Goal: Task Accomplishment & Management: Manage account settings

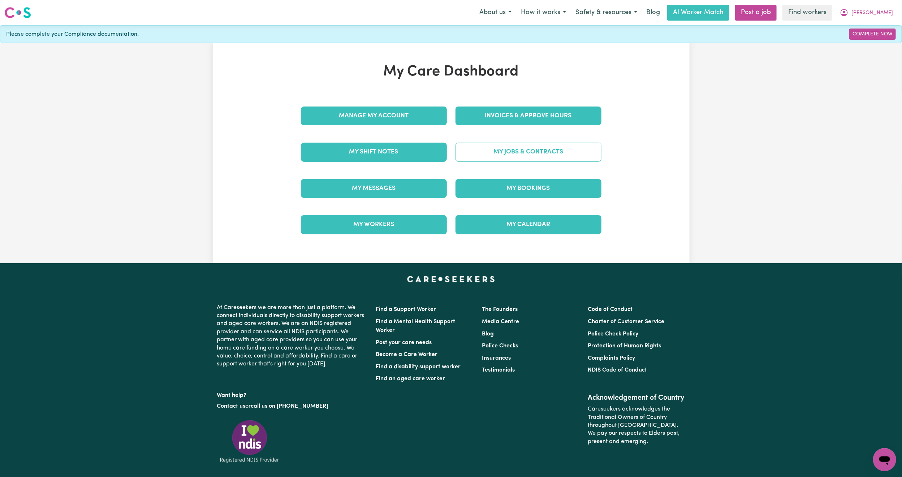
click at [528, 153] on link "My Jobs & Contracts" at bounding box center [528, 152] width 146 height 19
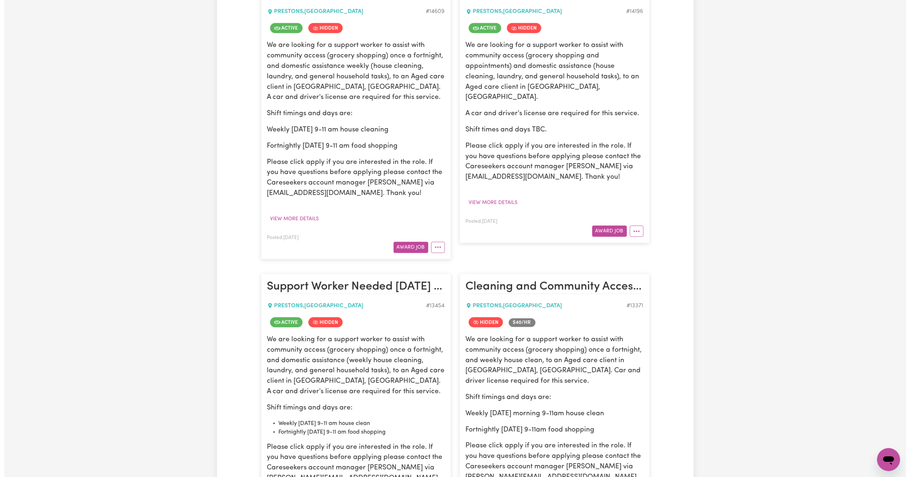
scroll to position [517, 0]
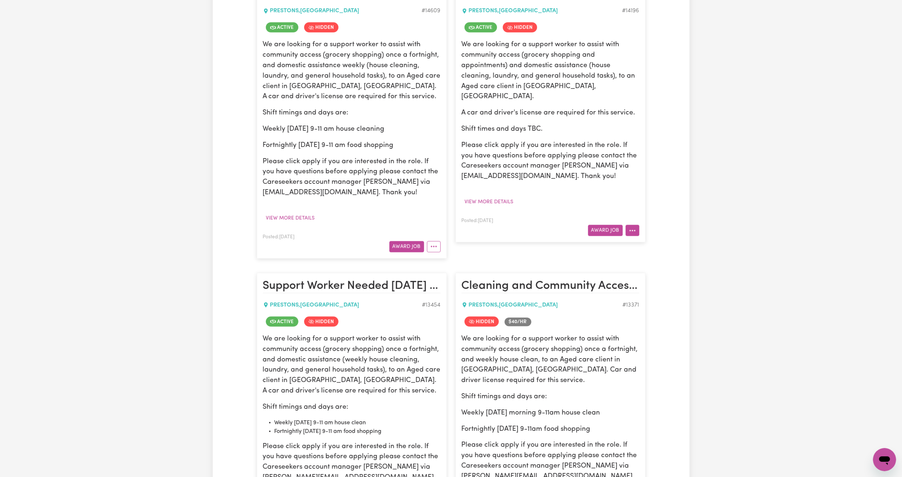
click at [634, 228] on button "More options" at bounding box center [632, 230] width 14 height 11
click at [643, 246] on link "View/Edit Contract" at bounding box center [660, 247] width 70 height 14
select select "WEEKDAY_DAYTIME"
select select "ASSISTANCE_SELF_CARE"
select select "ONE"
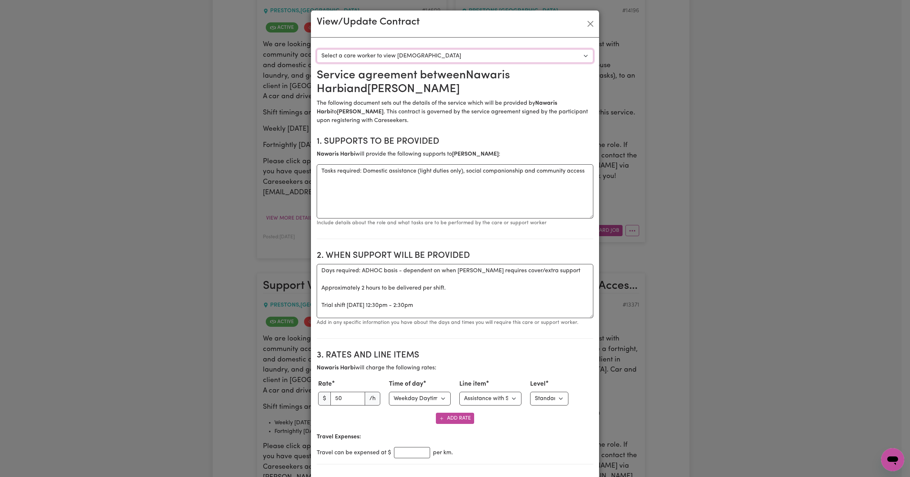
click at [534, 57] on select "Select a care worker to view [DEMOGRAPHIC_DATA] #10220 - Nawaris Harbi (contrac…" at bounding box center [455, 56] width 277 height 14
click at [585, 22] on button "Close" at bounding box center [591, 24] width 12 height 12
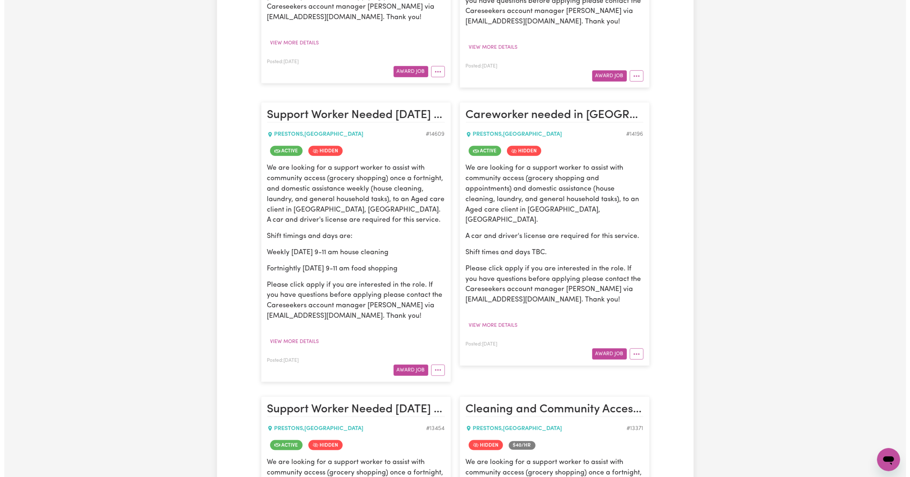
scroll to position [394, 0]
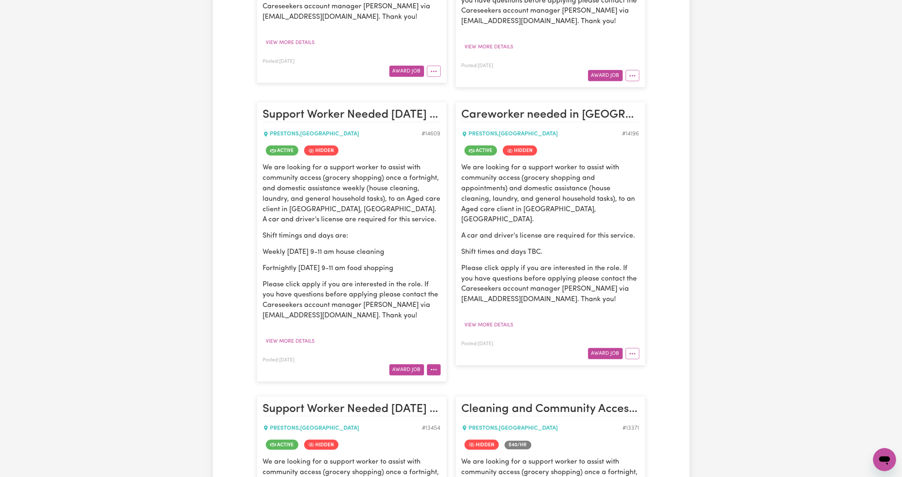
click at [434, 376] on button "More options" at bounding box center [434, 369] width 14 height 11
click at [464, 287] on link "View/Edit Contract" at bounding box center [462, 280] width 70 height 14
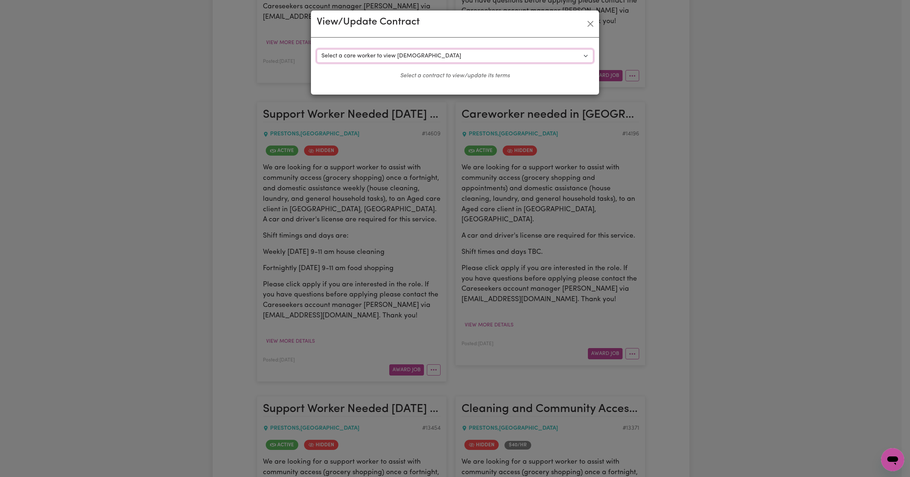
click at [478, 56] on select "Select a care worker to view [DEMOGRAPHIC_DATA] #10379 - [PERSON_NAME] (contrac…" at bounding box center [455, 56] width 277 height 14
select select "9991"
click at [317, 49] on select "Select a care worker to view [DEMOGRAPHIC_DATA] #10379 - [PERSON_NAME] (contrac…" at bounding box center [455, 56] width 277 height 14
select select "WEEKDAY_DAYTIME"
select select "ASSISTANCE_SELF_CARE"
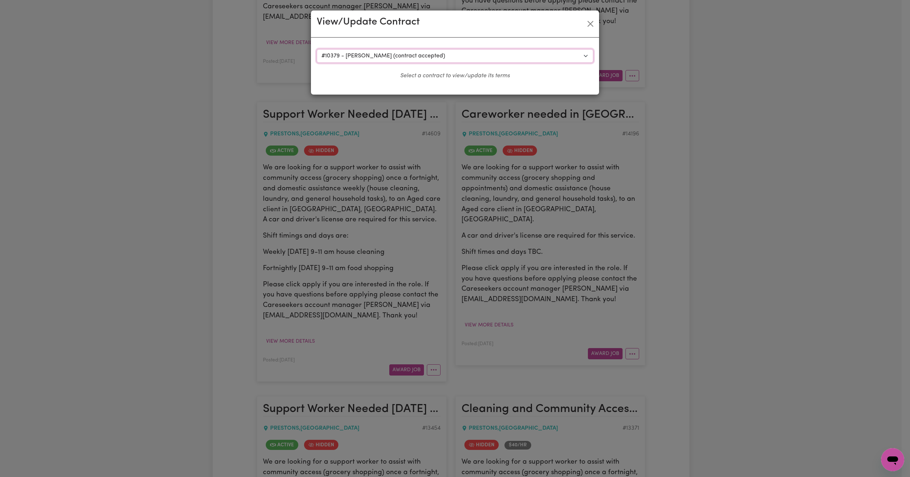
select select "ONE"
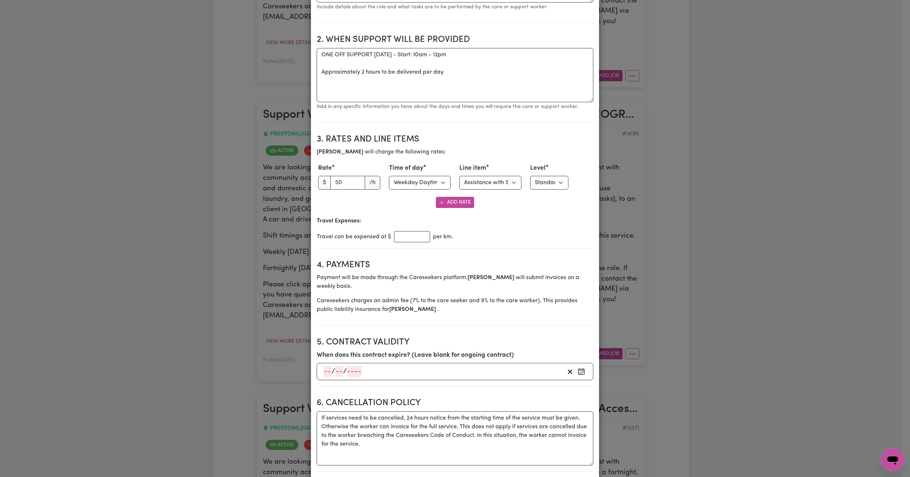
scroll to position [0, 0]
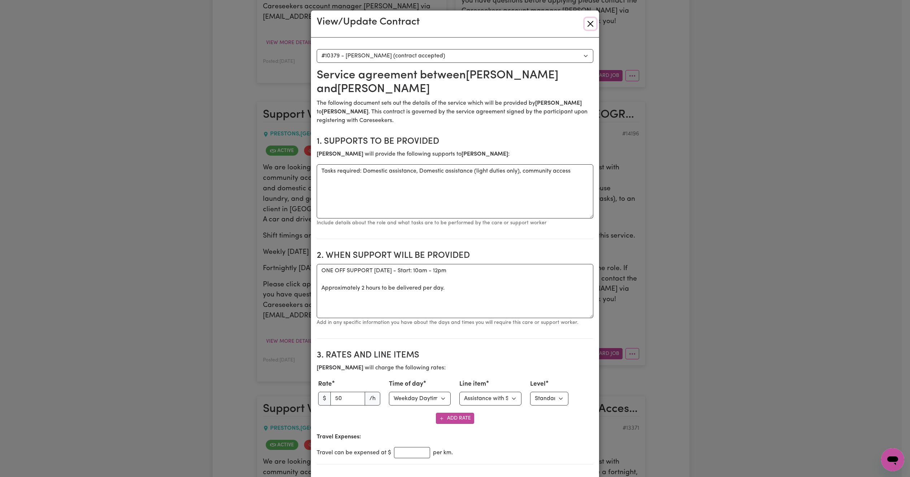
click at [589, 22] on button "Close" at bounding box center [591, 24] width 12 height 12
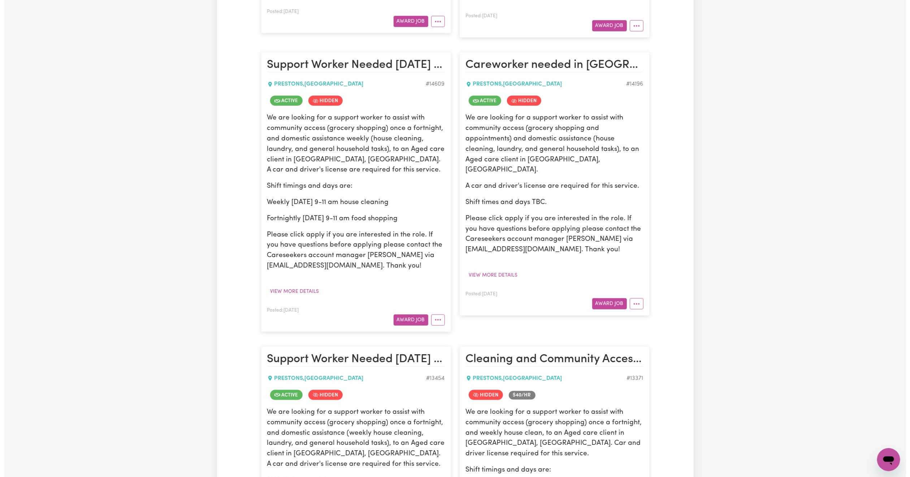
scroll to position [519, 0]
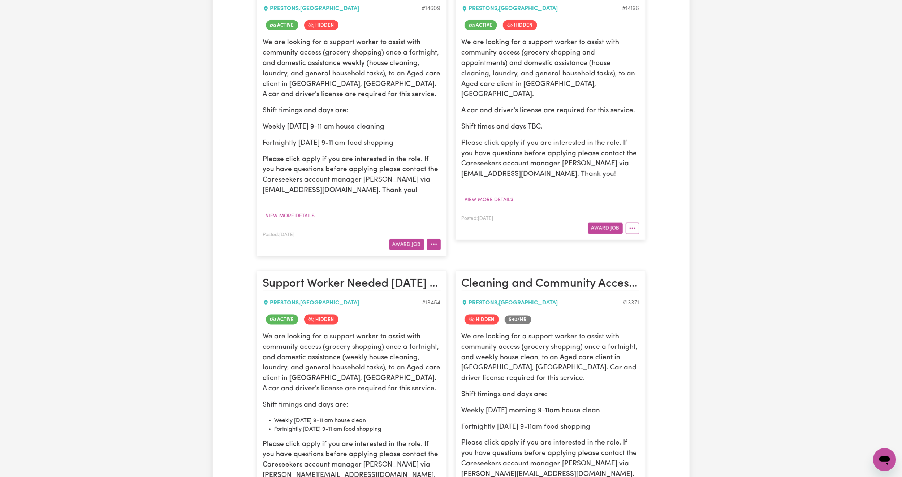
click at [435, 250] on button "More options" at bounding box center [434, 244] width 14 height 11
click at [448, 283] on link "Make Booking" at bounding box center [462, 276] width 70 height 14
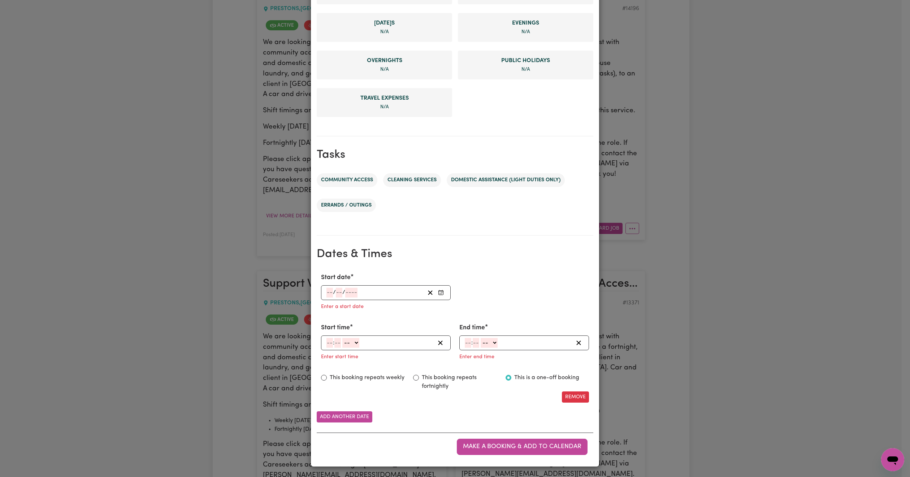
scroll to position [225, 0]
click at [387, 291] on div "/ /" at bounding box center [375, 293] width 99 height 10
click at [348, 255] on button "14" at bounding box center [349, 252] width 18 height 13
type input "[DATE]"
type input "14"
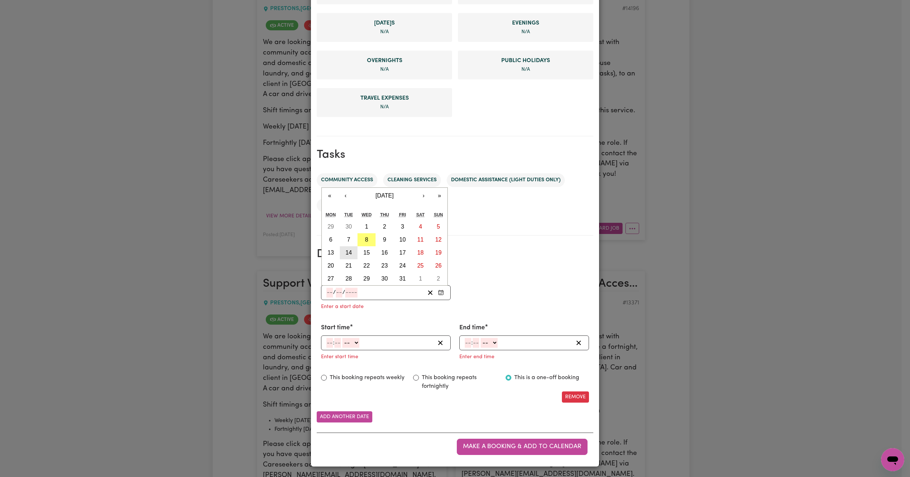
type input "10"
type input "2025"
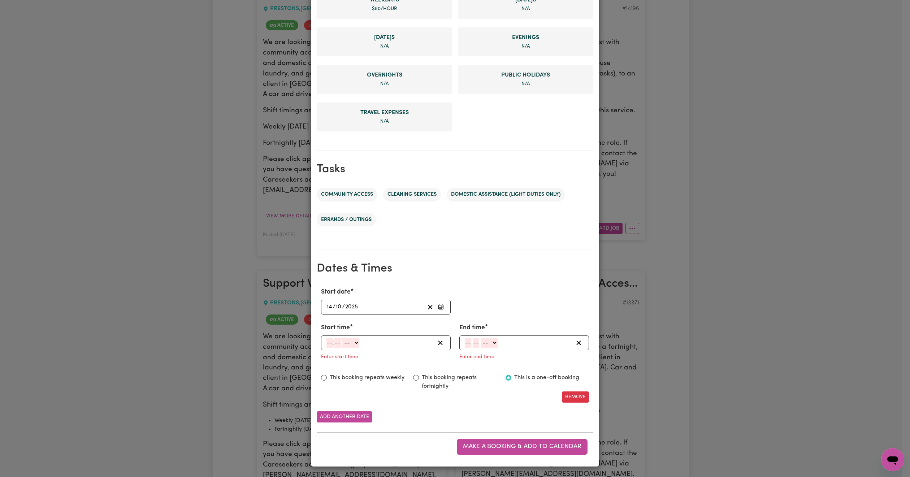
scroll to position [211, 0]
click at [327, 342] on input "number" at bounding box center [329, 343] width 6 height 10
type input "9"
type input "45"
click at [351, 343] on select "-- AM PM" at bounding box center [349, 343] width 17 height 10
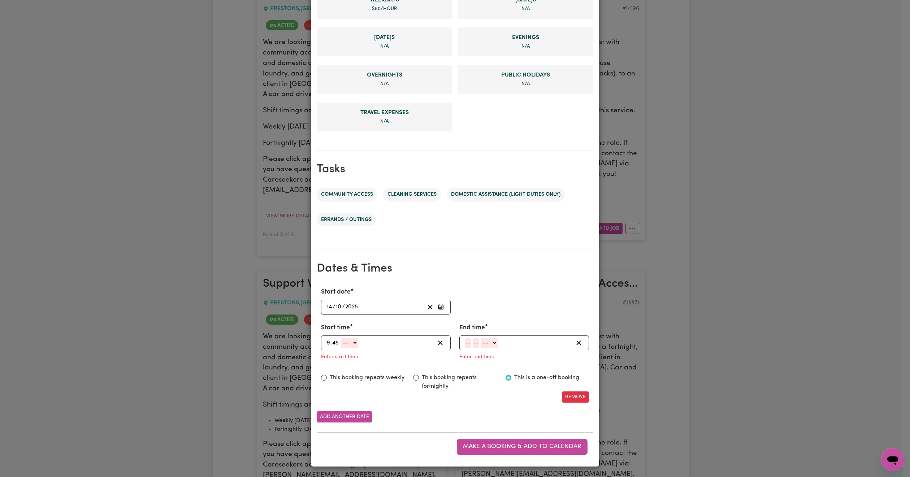
select select "am"
click at [341, 338] on select "-- AM PM" at bounding box center [349, 343] width 17 height 10
type input "09:45"
click at [465, 339] on input "number" at bounding box center [468, 343] width 6 height 10
type input "11"
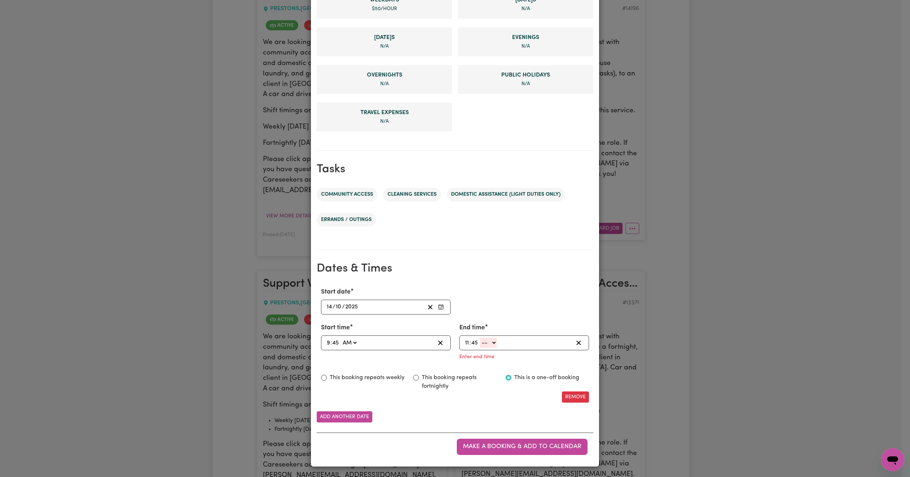
type input "45"
drag, startPoint x: 492, startPoint y: 345, endPoint x: 488, endPoint y: 346, distance: 4.0
click at [492, 345] on select "-- AM PM" at bounding box center [488, 343] width 17 height 10
select select "am"
click at [480, 348] on select "-- AM PM" at bounding box center [488, 343] width 17 height 10
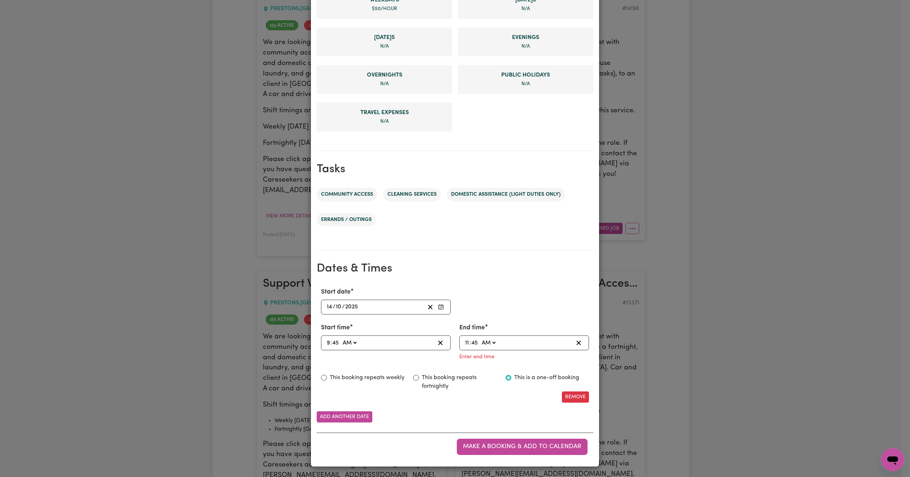
type input "11:45"
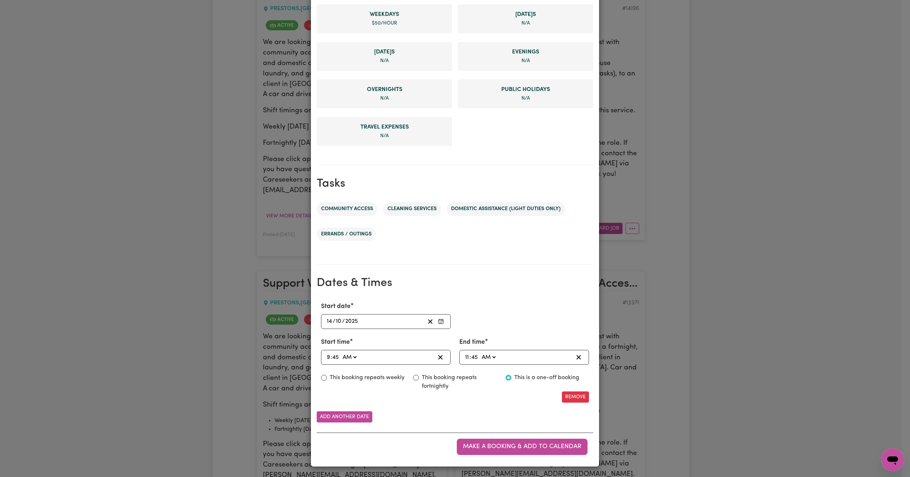
scroll to position [196, 0]
click at [395, 403] on div "Start date [DATE] [DATE] « ‹ [DATE] › » Mon Tue Wed Thu Fri Sat Sun 29 30 1 2 3…" at bounding box center [455, 352] width 277 height 113
click at [333, 418] on button "Add another date" at bounding box center [345, 416] width 56 height 11
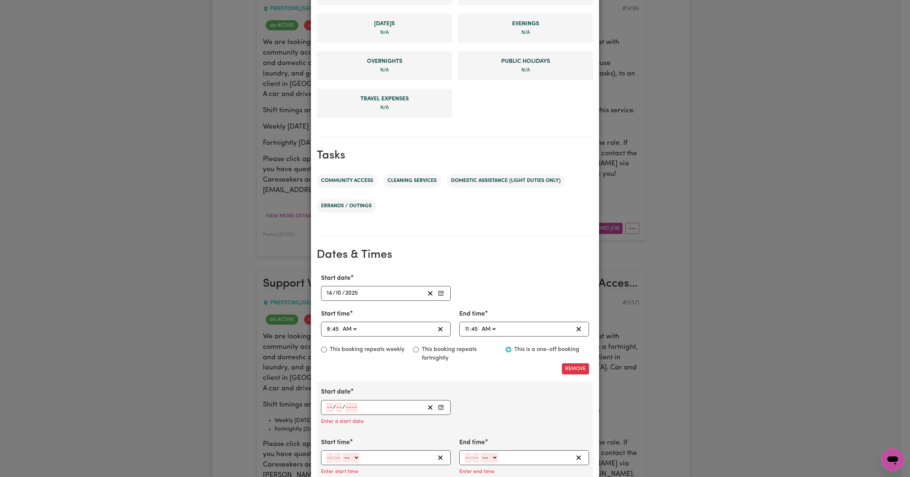
scroll to position [250, 0]
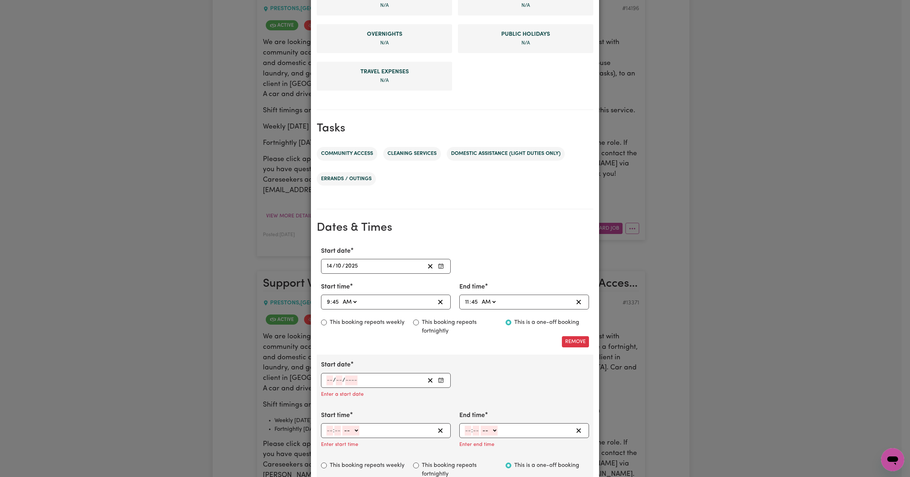
click at [370, 379] on div "/ /" at bounding box center [375, 381] width 99 height 10
click at [383, 340] on abbr "16" at bounding box center [384, 340] width 6 height 6
type input "[DATE]"
type input "16"
type input "10"
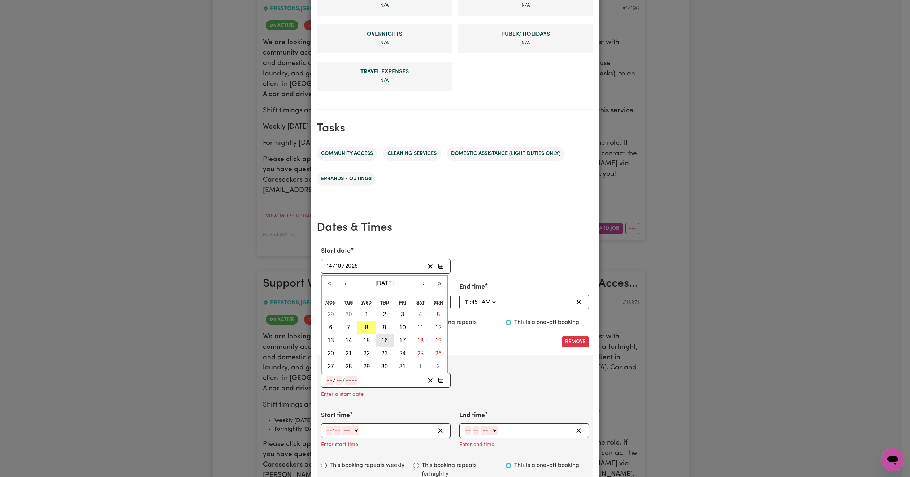
type input "2025"
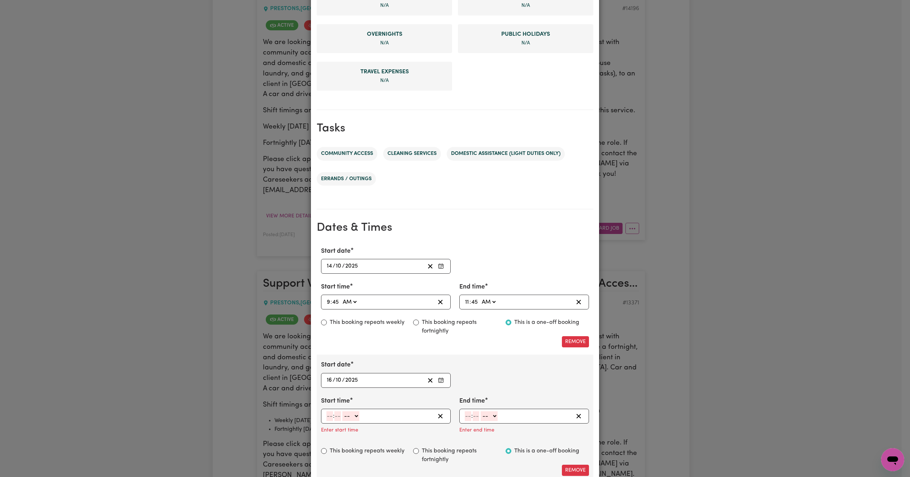
click at [333, 417] on span ":" at bounding box center [333, 416] width 1 height 6
click at [326, 419] on input "number" at bounding box center [329, 416] width 6 height 10
type input "9"
type input "4"
type input "45"
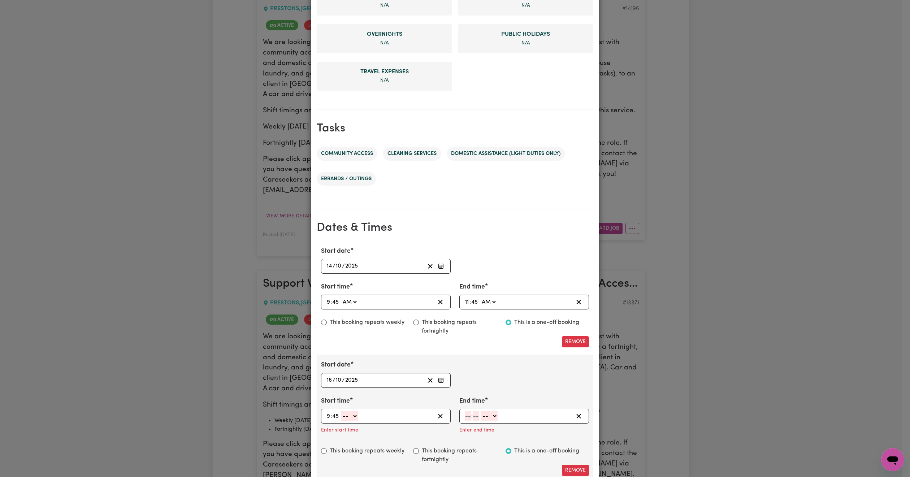
click at [346, 420] on select "-- AM PM" at bounding box center [349, 416] width 17 height 10
select select "am"
click at [341, 412] on select "-- AM PM" at bounding box center [349, 416] width 17 height 10
type input "09:45"
click at [465, 415] on input "number" at bounding box center [468, 416] width 6 height 10
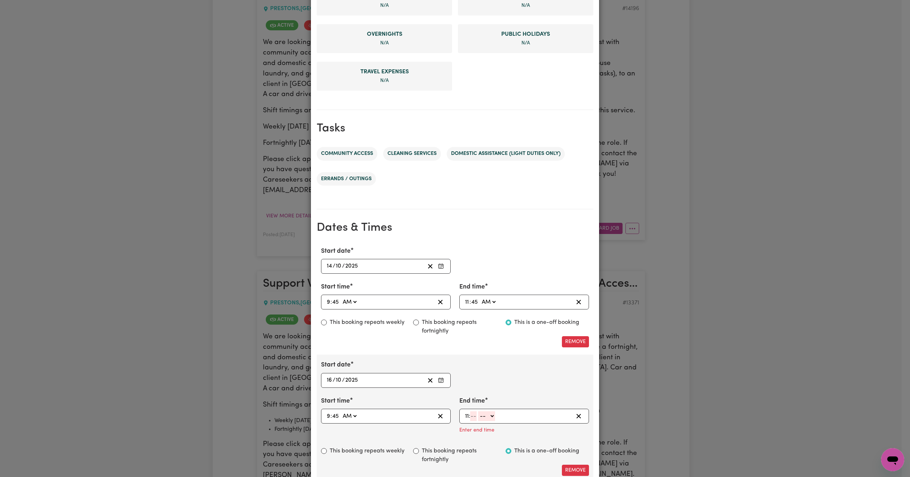
type input "11"
type input "45"
click at [490, 418] on select "-- AM PM" at bounding box center [488, 416] width 17 height 10
select select "am"
click at [480, 412] on select "-- AM PM" at bounding box center [488, 416] width 17 height 10
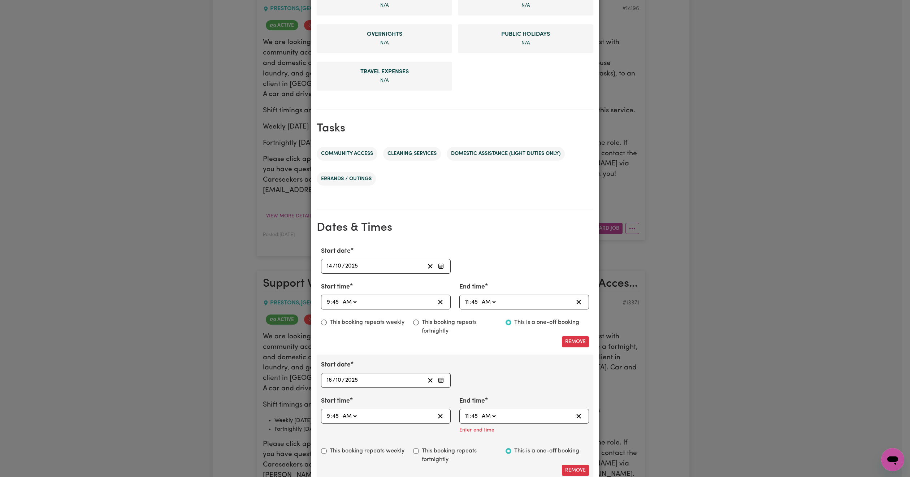
type input "11:45"
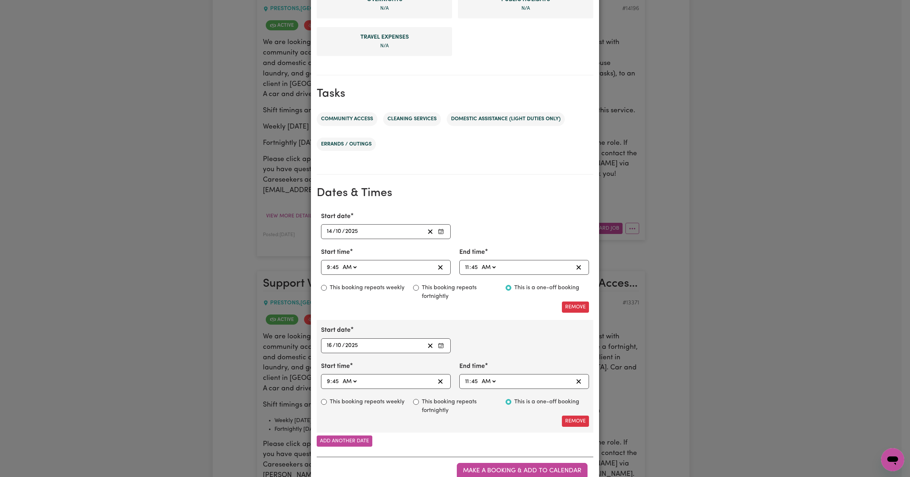
scroll to position [304, 0]
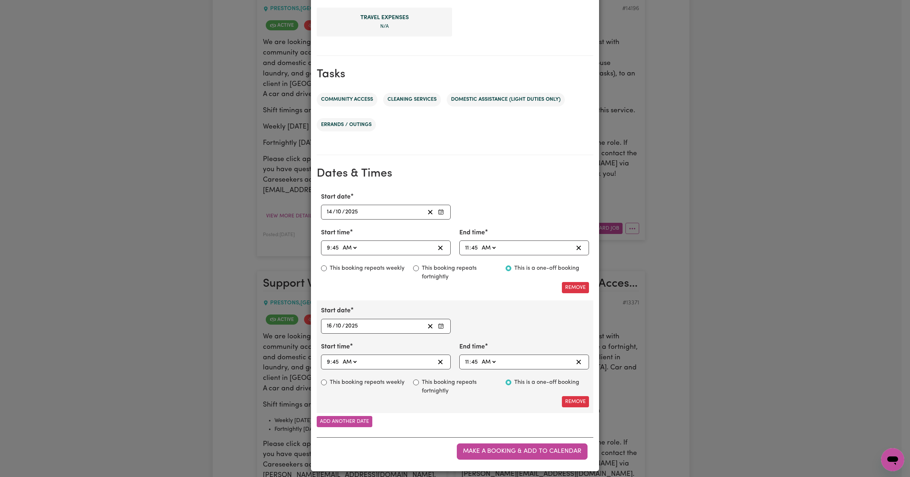
click at [508, 317] on div "Start date [DATE] [DATE] « ‹ [DATE] › » Mon Tue Wed Thu Fri Sat Sun 29 30 1 2 3…" at bounding box center [455, 319] width 277 height 27
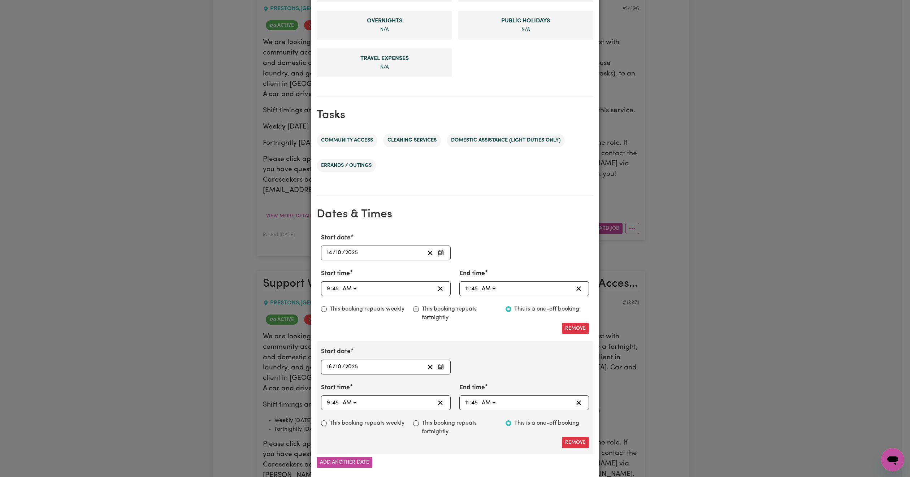
scroll to position [311, 0]
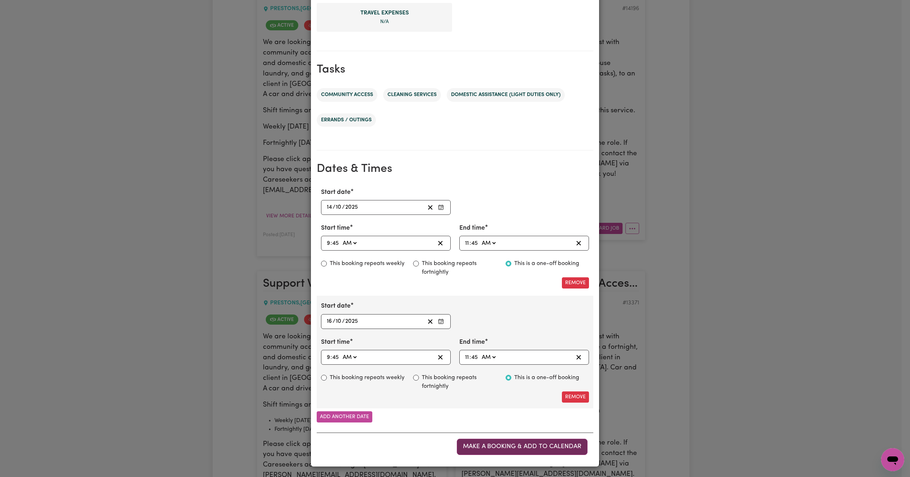
click at [549, 444] on span "Make a booking & add to calendar" at bounding box center [522, 446] width 118 height 6
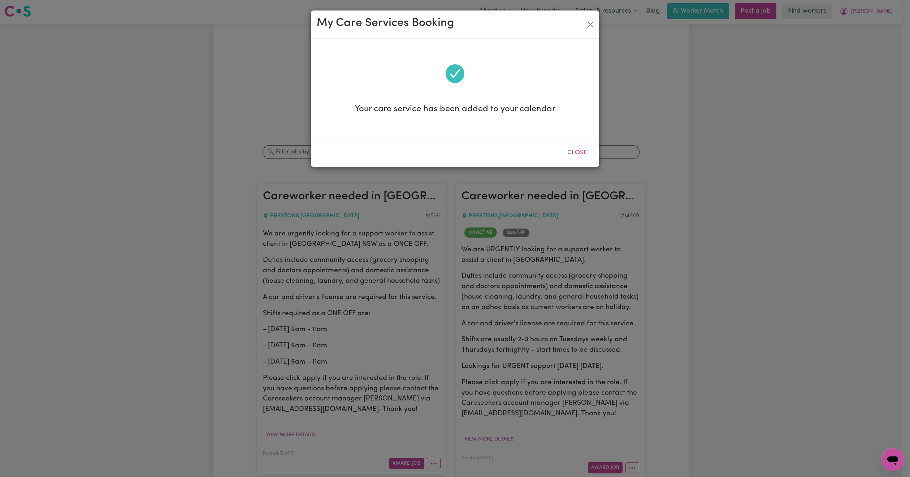
scroll to position [0, 0]
click at [577, 155] on button "Close" at bounding box center [577, 153] width 32 height 16
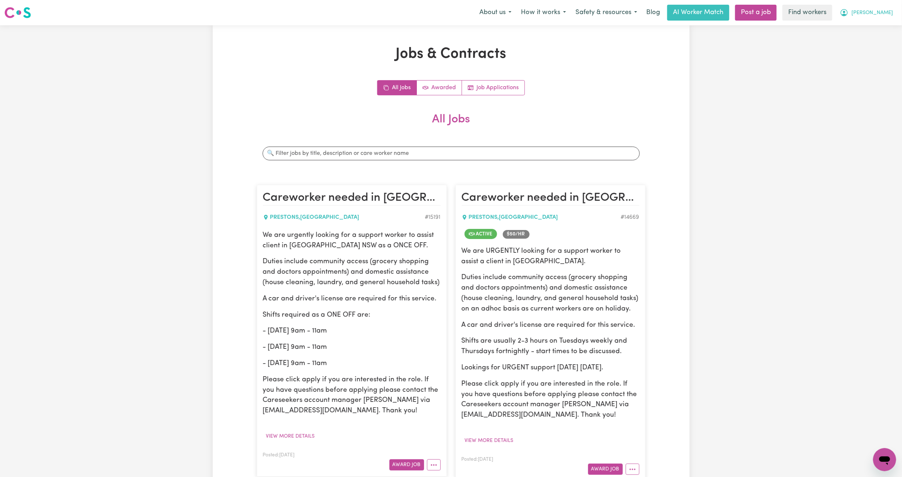
click at [890, 10] on span "[PERSON_NAME]" at bounding box center [872, 13] width 42 height 8
click at [863, 43] on link "Logout" at bounding box center [868, 42] width 57 height 14
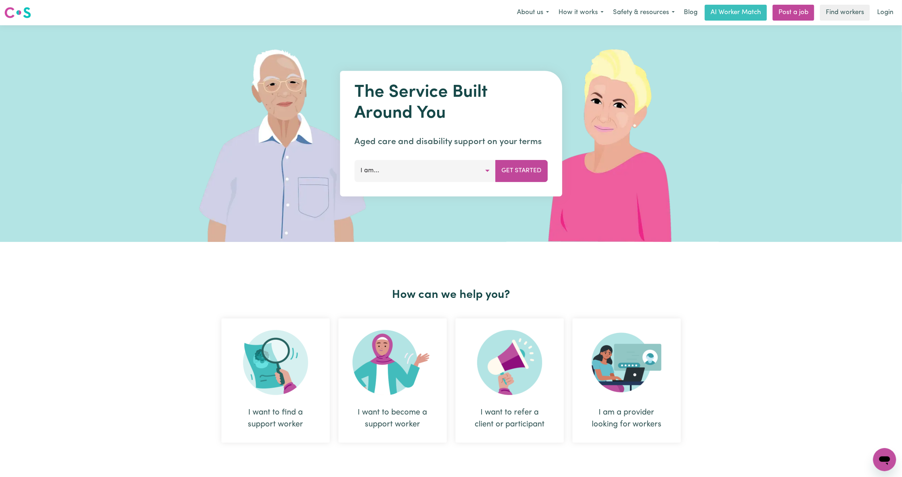
click at [891, 3] on nav "Menu About us How it works Safety & resources Blog AI Worker Match Post a job F…" at bounding box center [451, 12] width 902 height 25
click at [881, 14] on link "Login" at bounding box center [884, 13] width 25 height 16
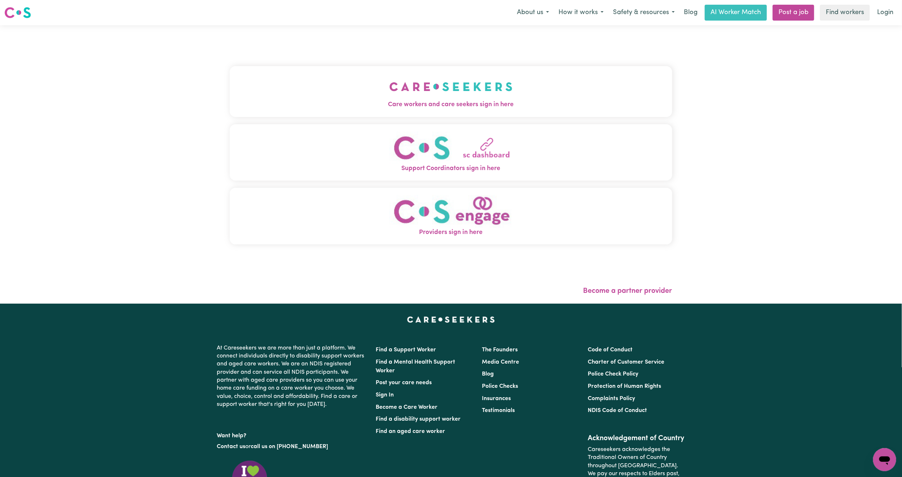
click at [230, 134] on button "Support Coordinators sign in here" at bounding box center [451, 152] width 442 height 57
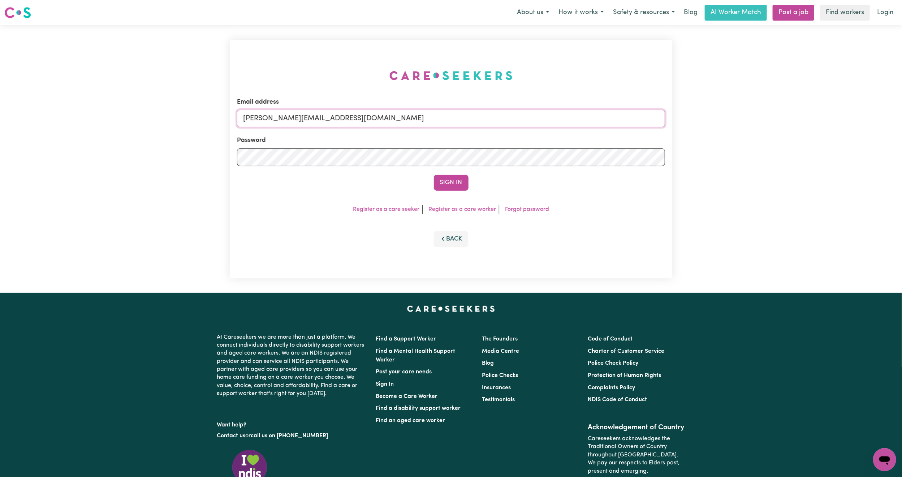
click at [348, 114] on input "[PERSON_NAME][EMAIL_ADDRESS][DOMAIN_NAME]" at bounding box center [451, 118] width 428 height 17
drag, startPoint x: 281, startPoint y: 112, endPoint x: 516, endPoint y: 121, distance: 235.6
click at [516, 121] on input "[EMAIL_ADDRESS][PERSON_NAME][DOMAIN_NAME]" at bounding box center [451, 118] width 428 height 17
type input "[EMAIL_ADDRESS][DOMAIN_NAME]"
click at [434, 175] on button "Sign In" at bounding box center [451, 183] width 35 height 16
